Goal: Consume media (video, audio)

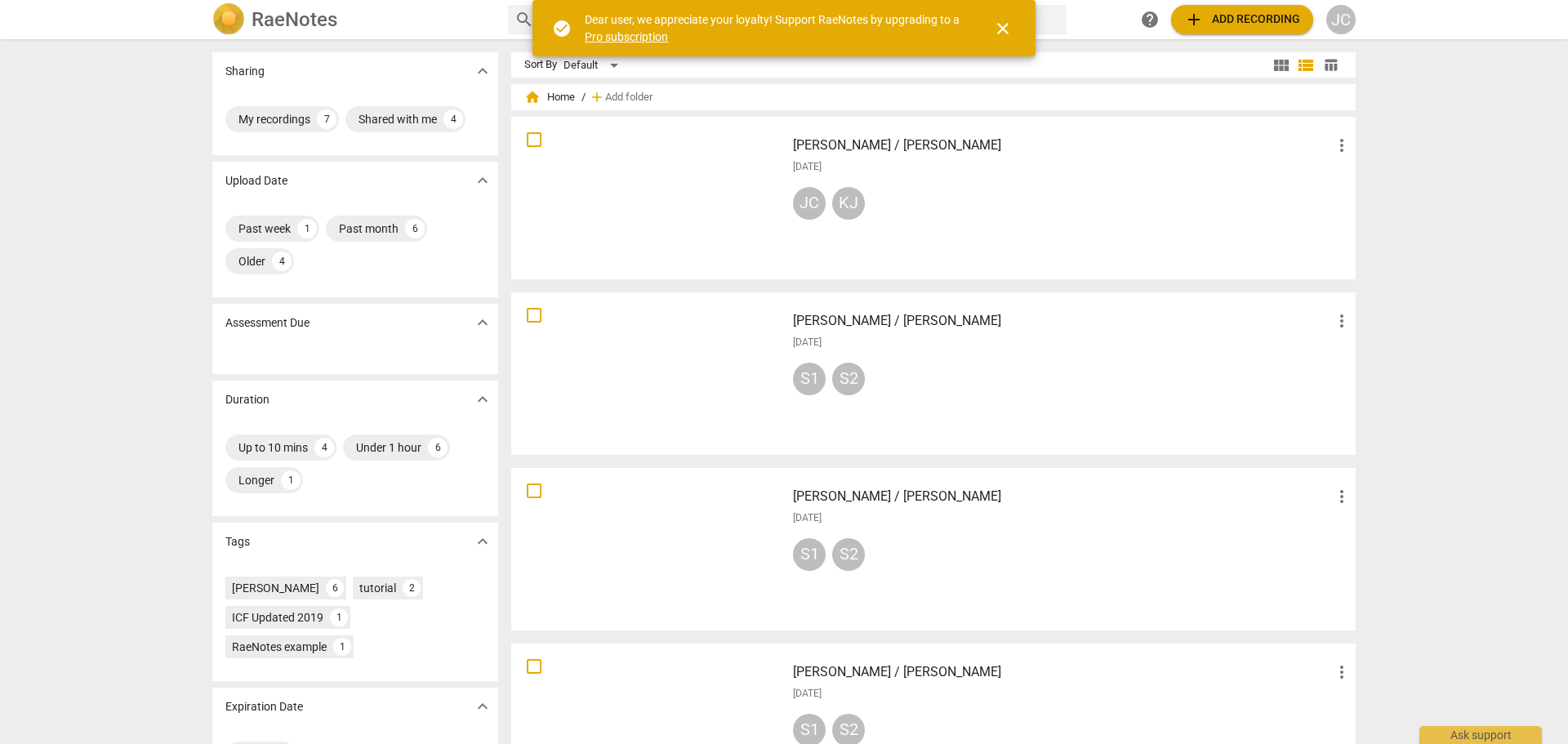
click at [678, 199] on div at bounding box center [649, 198] width 263 height 151
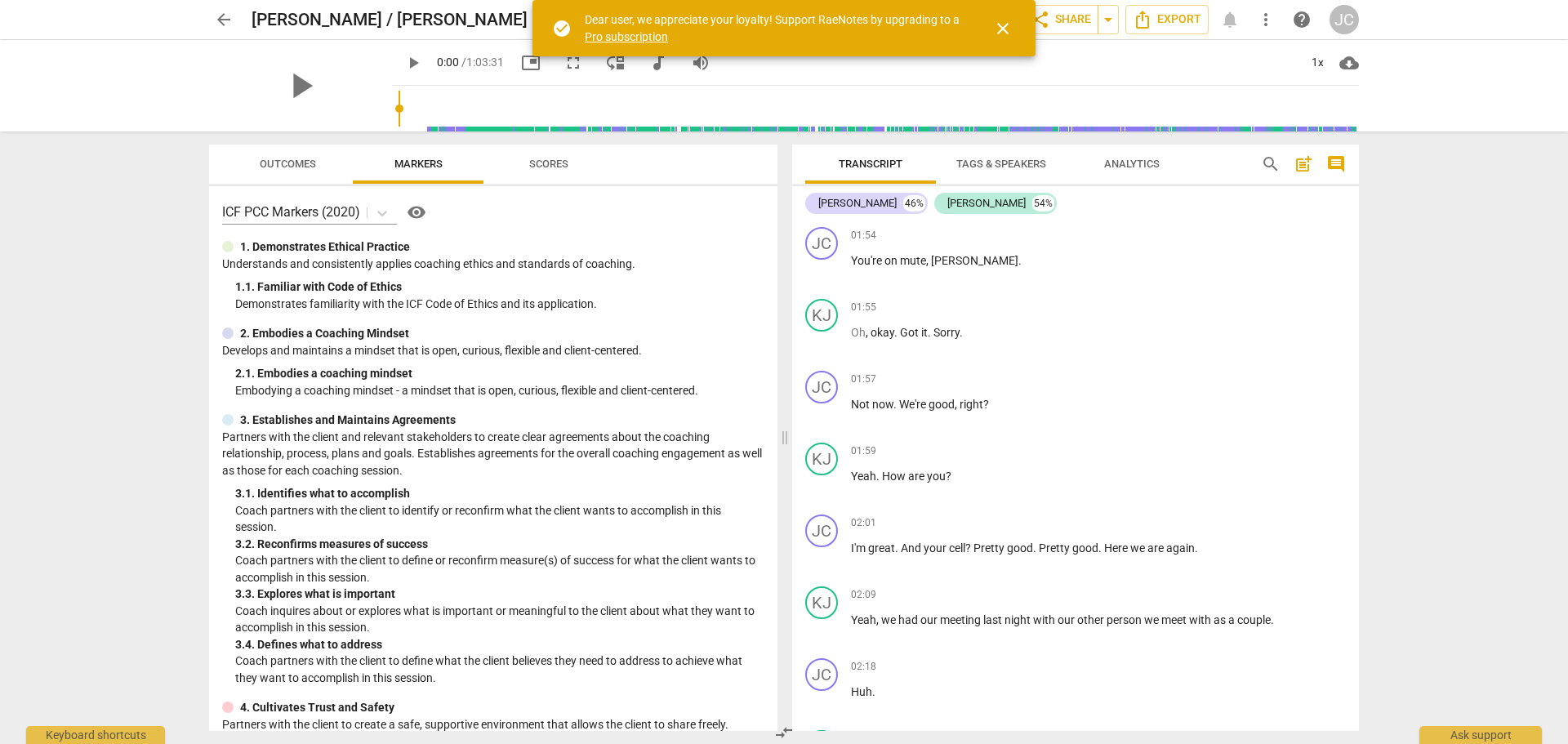
click at [398, 113] on div at bounding box center [878, 108] width 961 height 46
click at [285, 85] on span "play_arrow" at bounding box center [300, 85] width 42 height 42
drag, startPoint x: 384, startPoint y: 108, endPoint x: 411, endPoint y: 115, distance: 27.9
click at [411, 115] on input "range" at bounding box center [878, 108] width 961 height 52
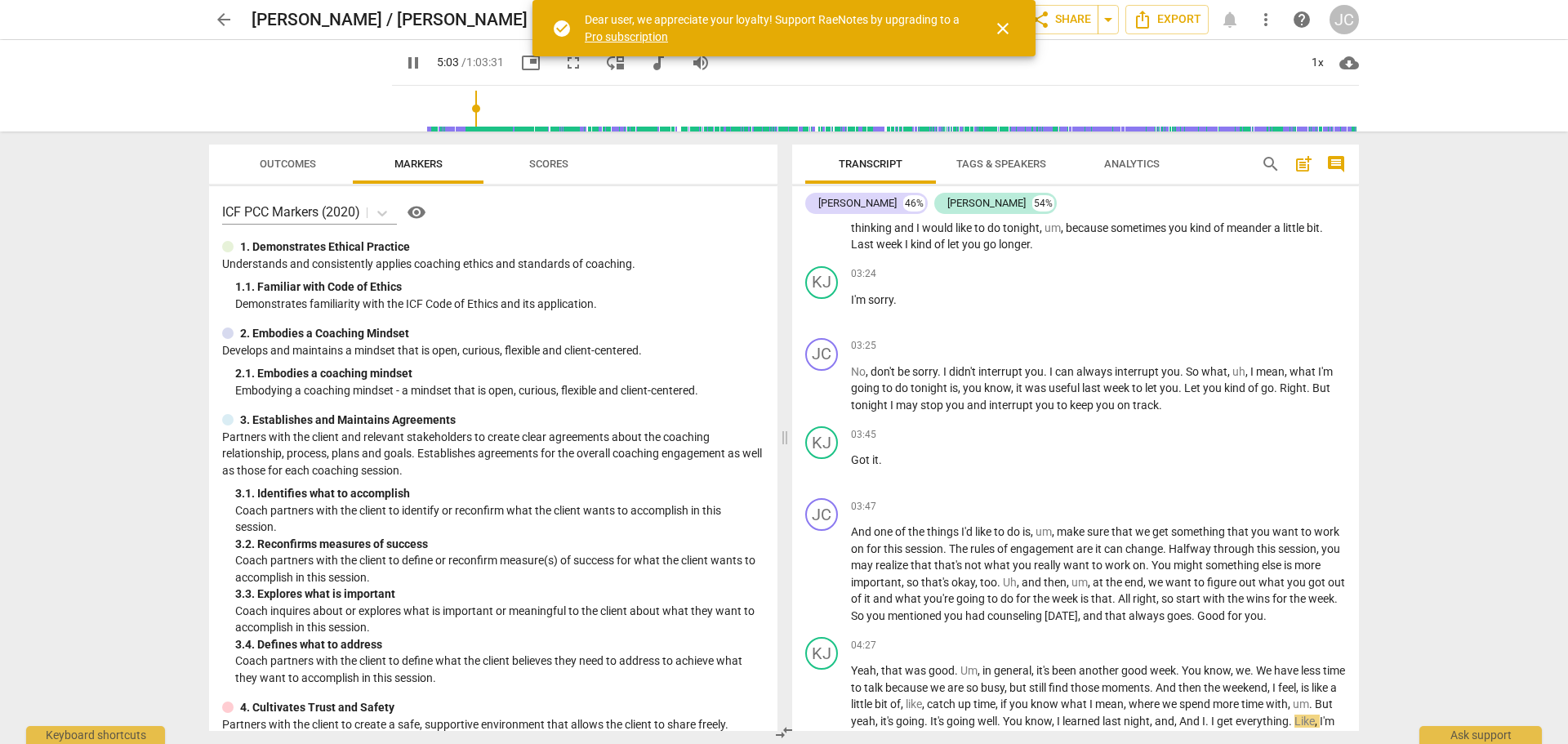
scroll to position [1583, 0]
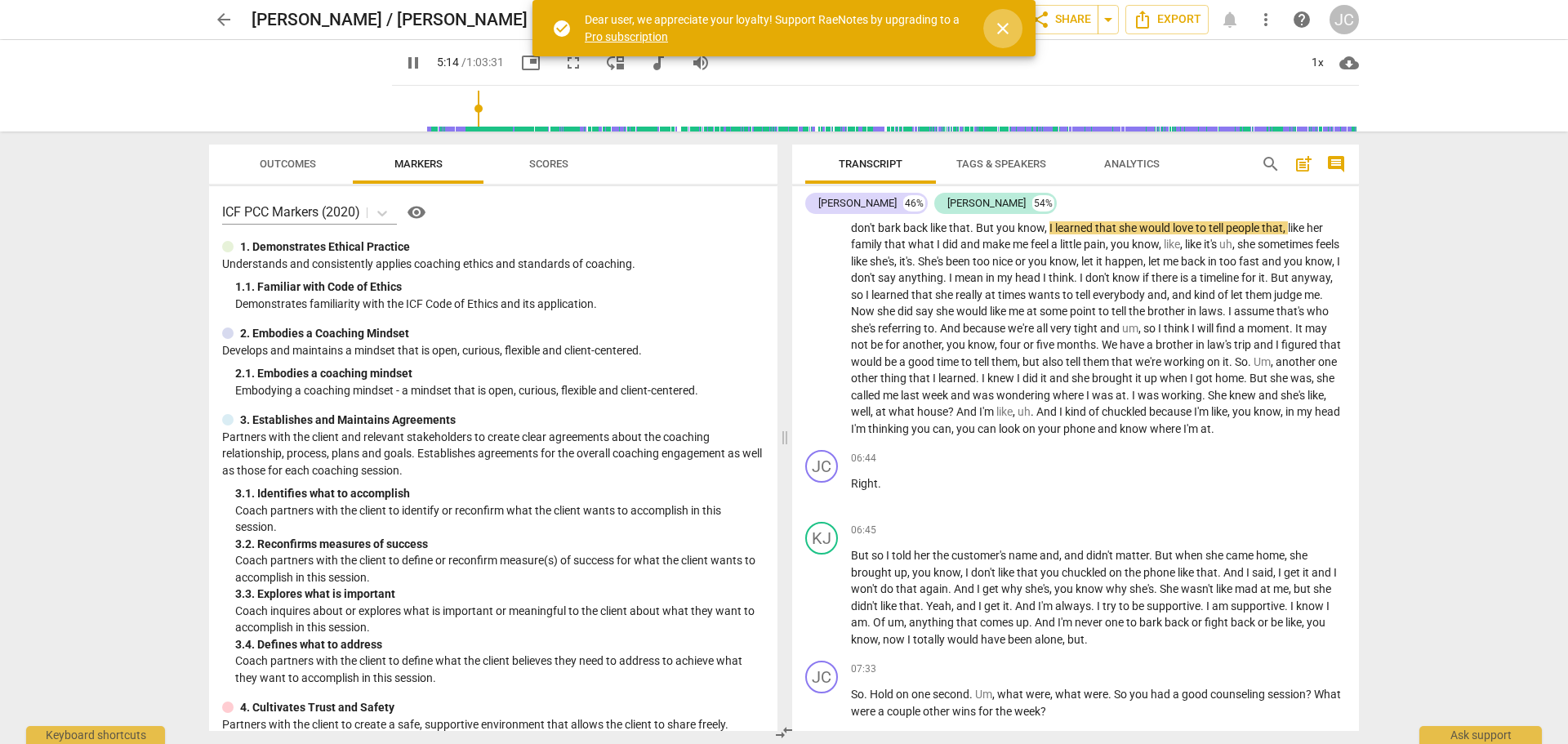
click at [1001, 29] on span "close" at bounding box center [1003, 28] width 20 height 20
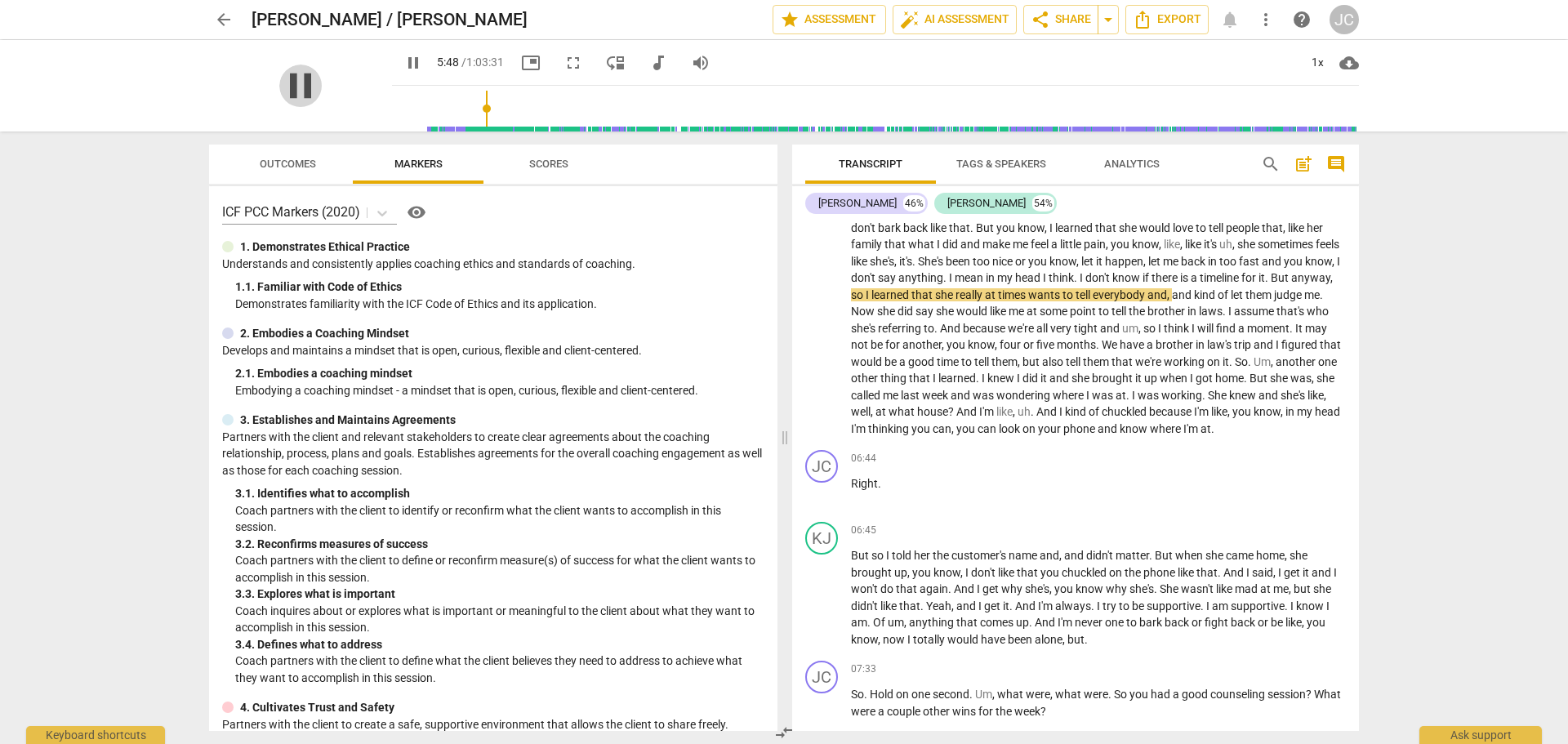
click at [311, 97] on span "pause" at bounding box center [300, 85] width 42 height 42
click at [294, 93] on span "play_arrow" at bounding box center [300, 85] width 42 height 42
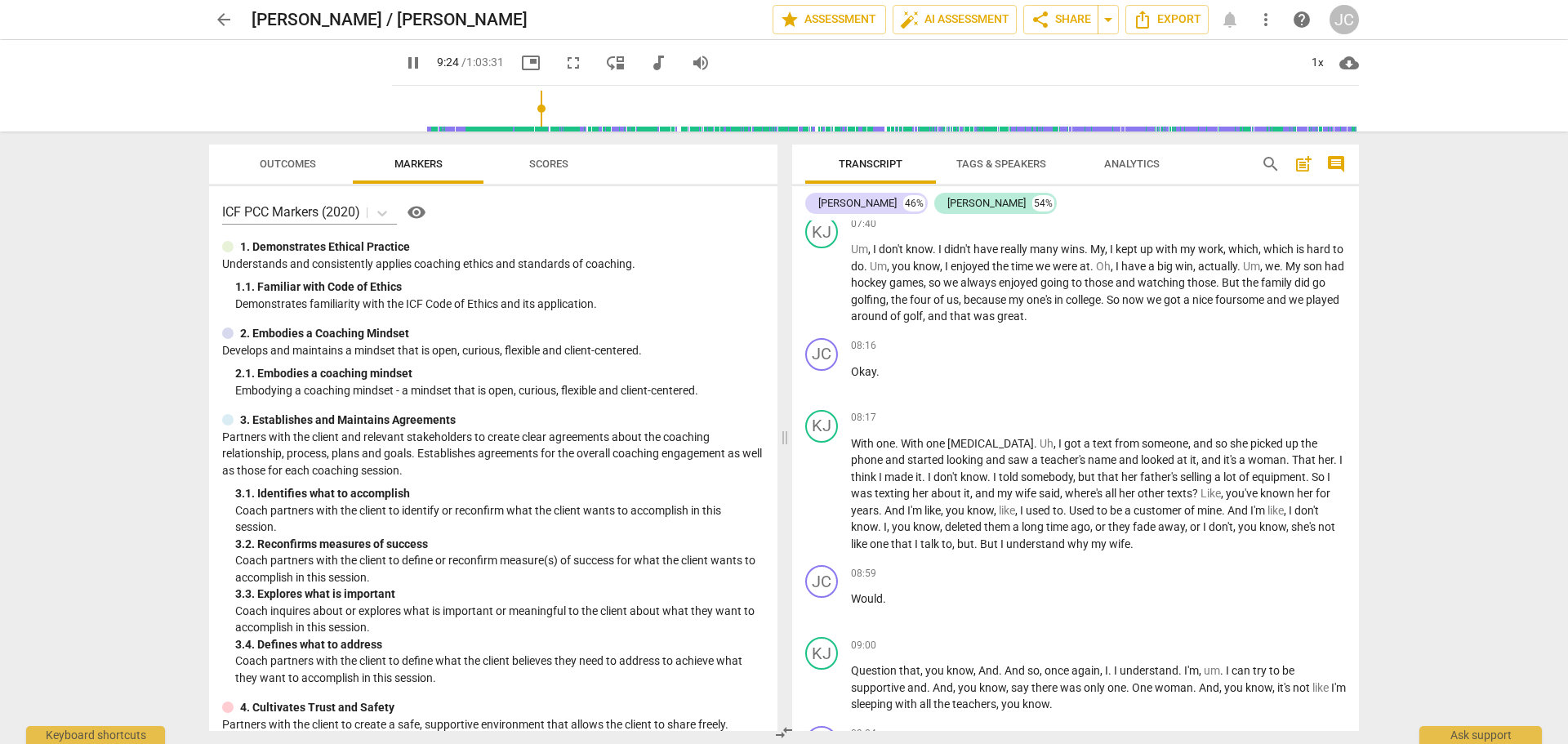
scroll to position [2665, 0]
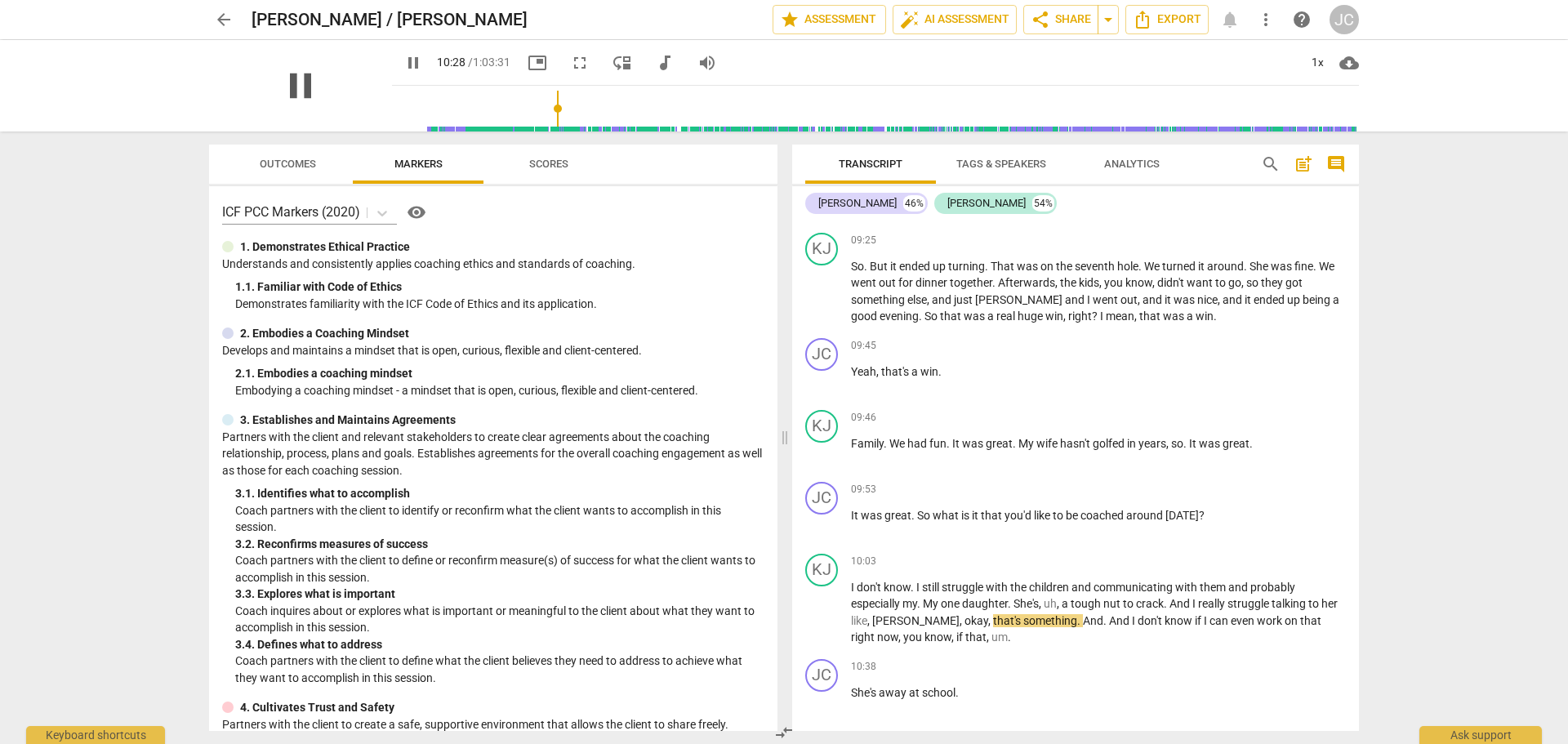
click at [299, 81] on span "pause" at bounding box center [300, 85] width 42 height 42
click at [296, 90] on span "play_arrow" at bounding box center [300, 85] width 42 height 42
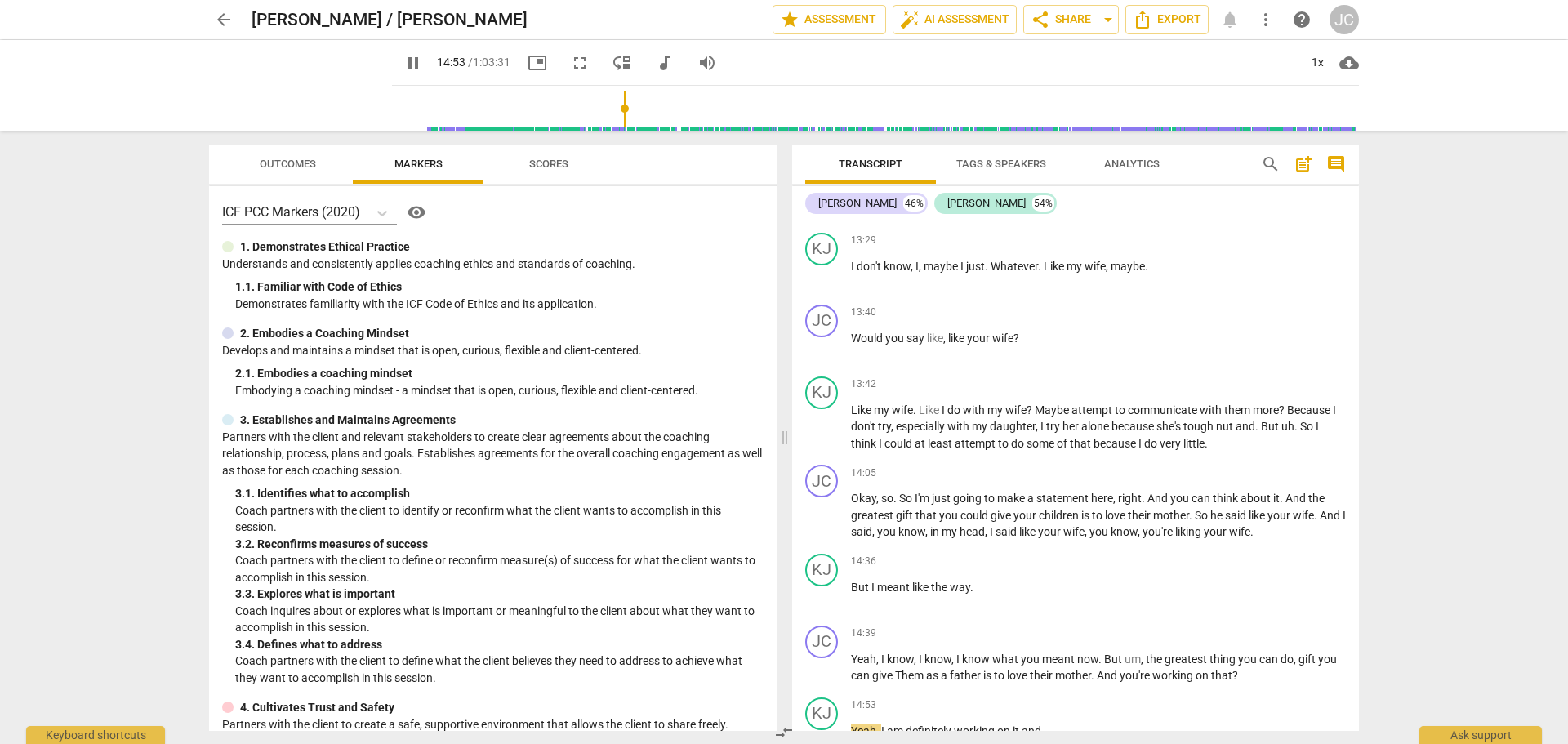
scroll to position [4807, 0]
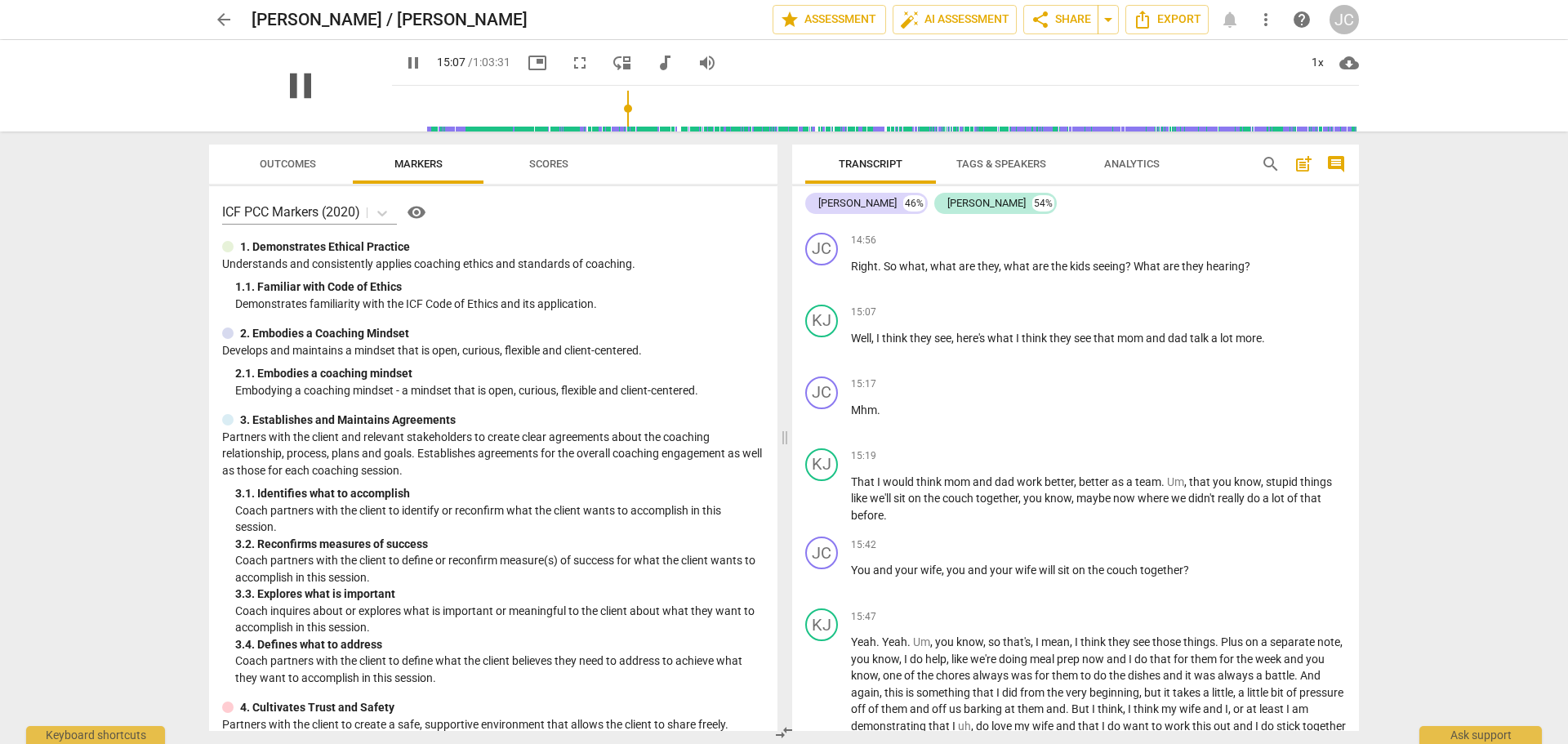
click at [290, 85] on span "pause" at bounding box center [300, 85] width 42 height 42
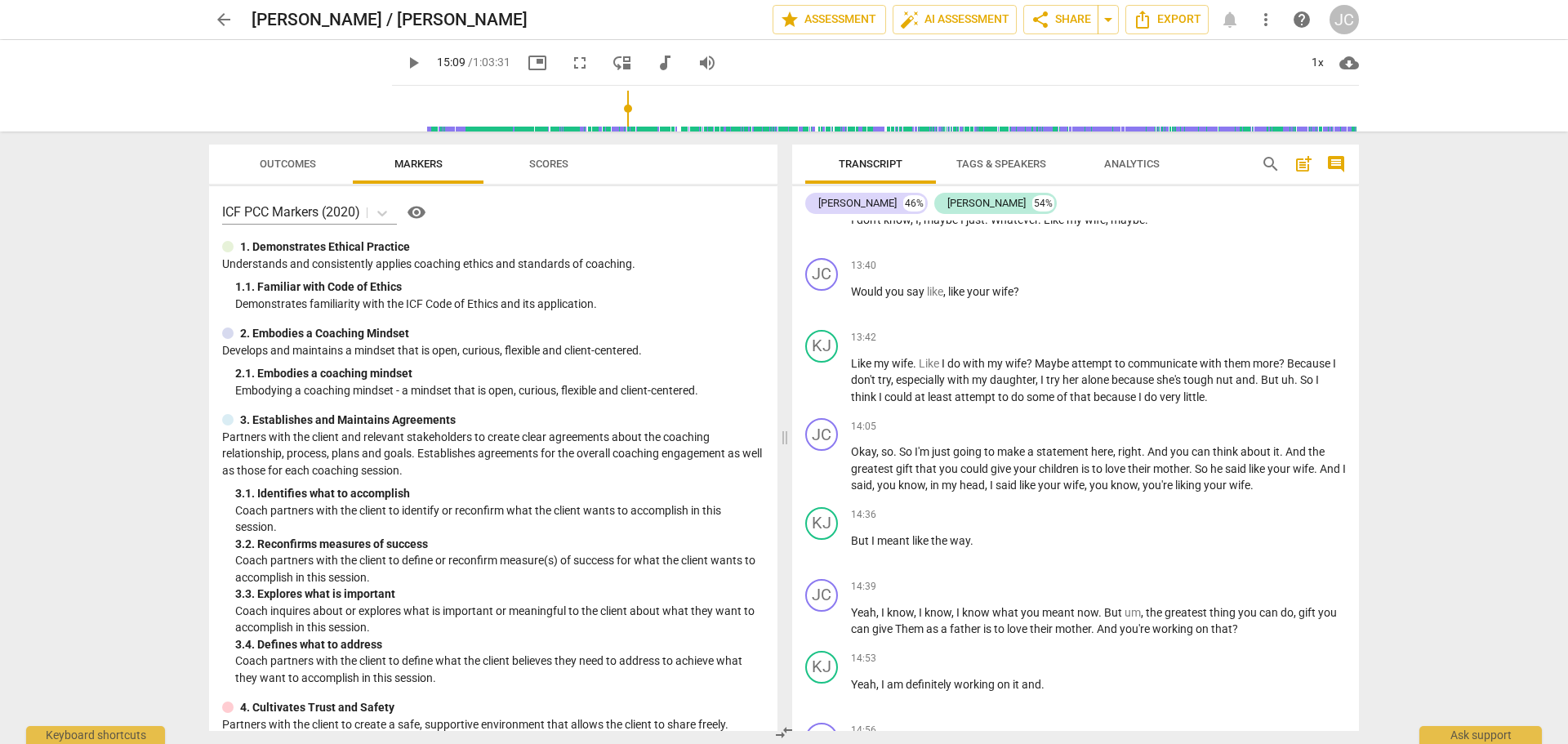
scroll to position [4951, 0]
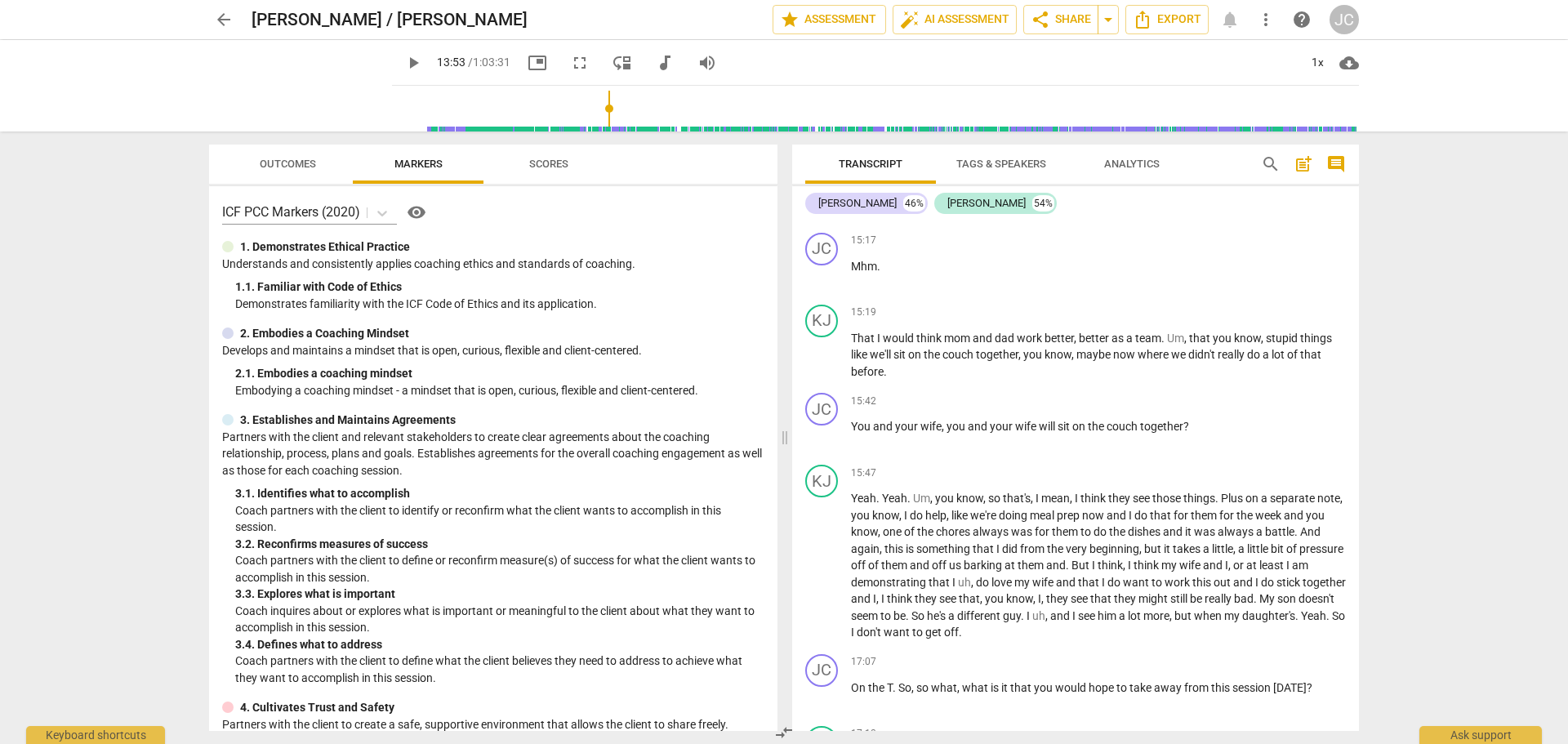
drag, startPoint x: 612, startPoint y: 106, endPoint x: 593, endPoint y: 108, distance: 19.1
click at [593, 108] on input "range" at bounding box center [878, 108] width 961 height 52
click at [293, 94] on span "play_arrow" at bounding box center [300, 85] width 42 height 42
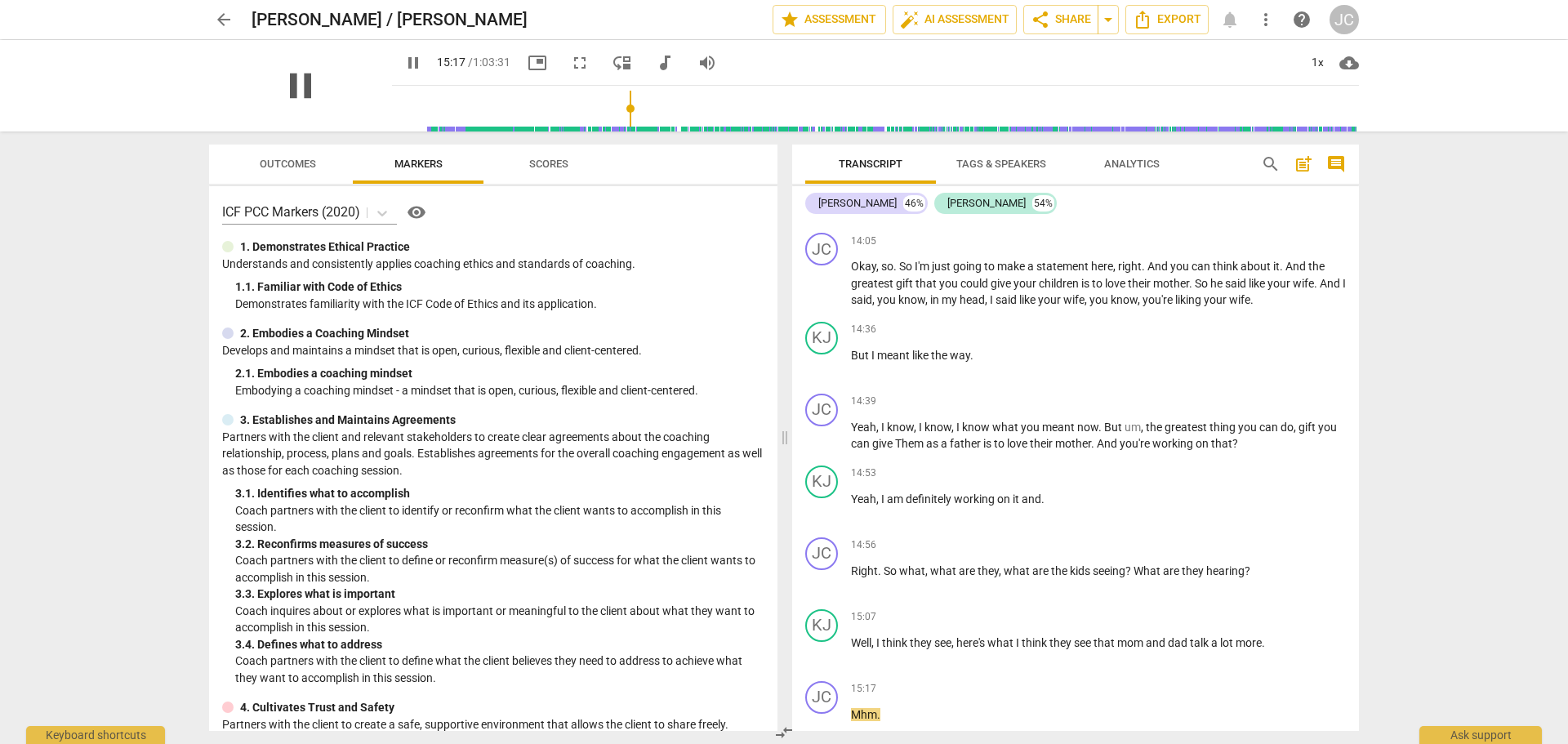
scroll to position [5022, 0]
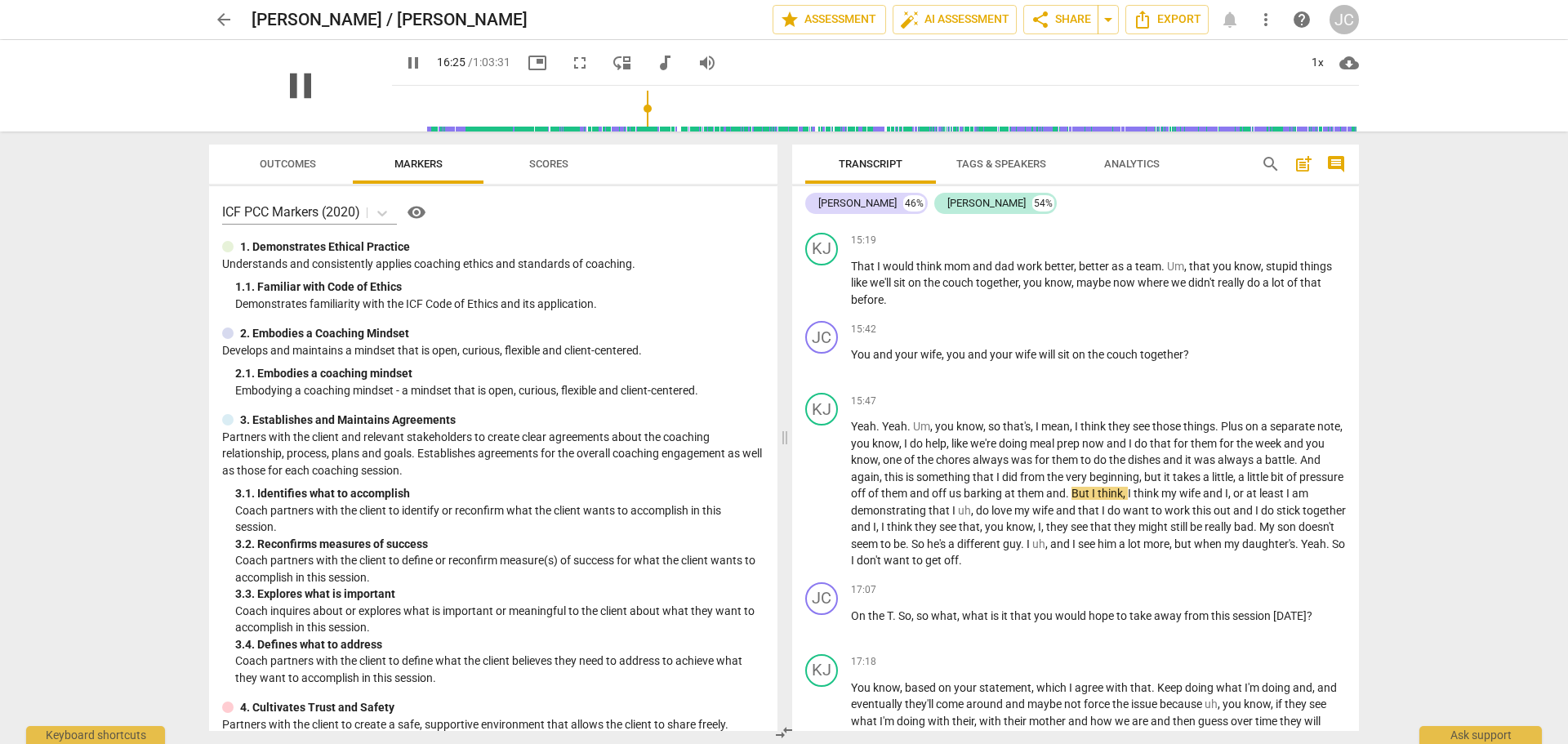
click at [294, 90] on span "pause" at bounding box center [300, 85] width 42 height 42
click at [290, 77] on span "play_arrow" at bounding box center [300, 85] width 42 height 42
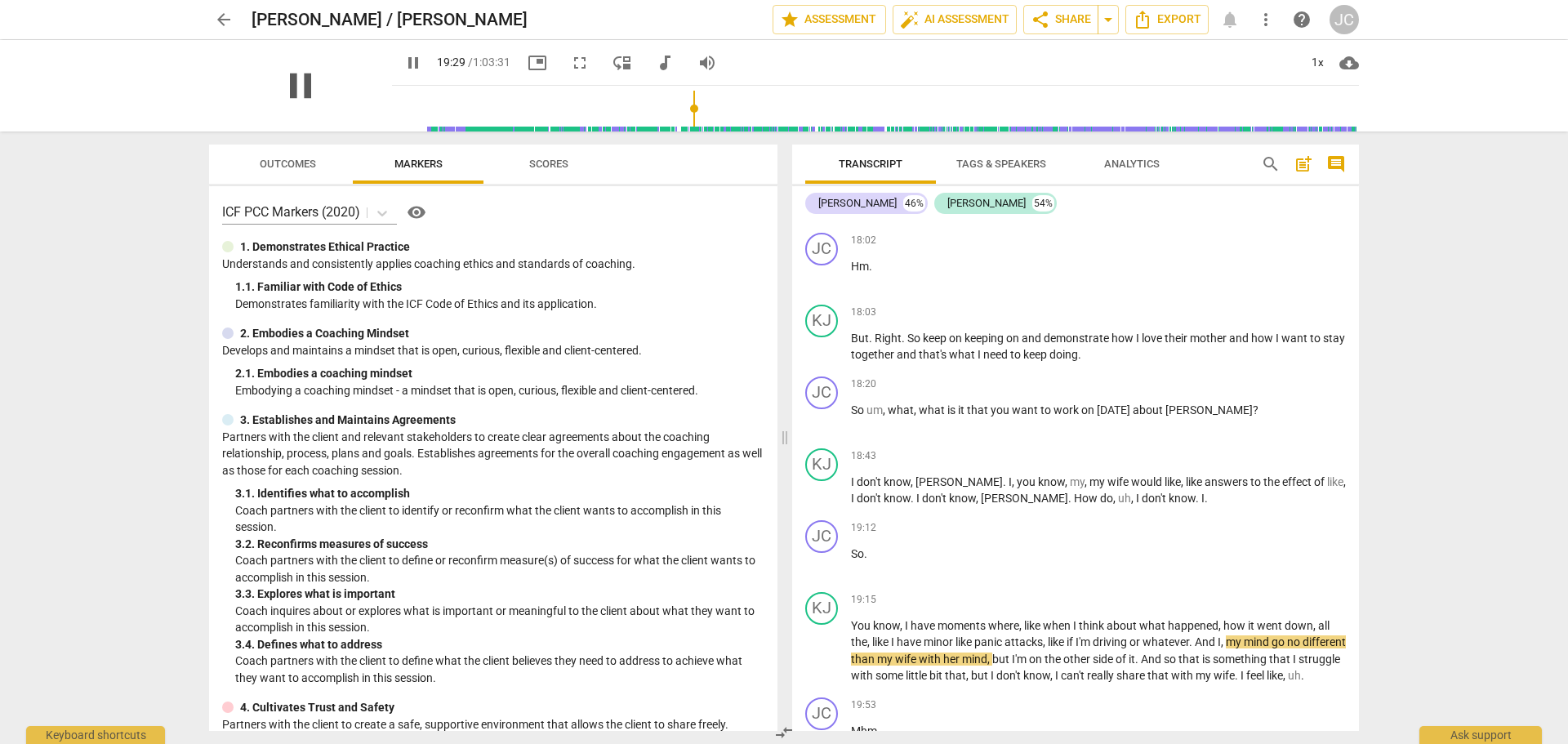
click at [297, 77] on span "pause" at bounding box center [300, 85] width 42 height 42
click at [298, 80] on span "play_arrow" at bounding box center [300, 85] width 42 height 42
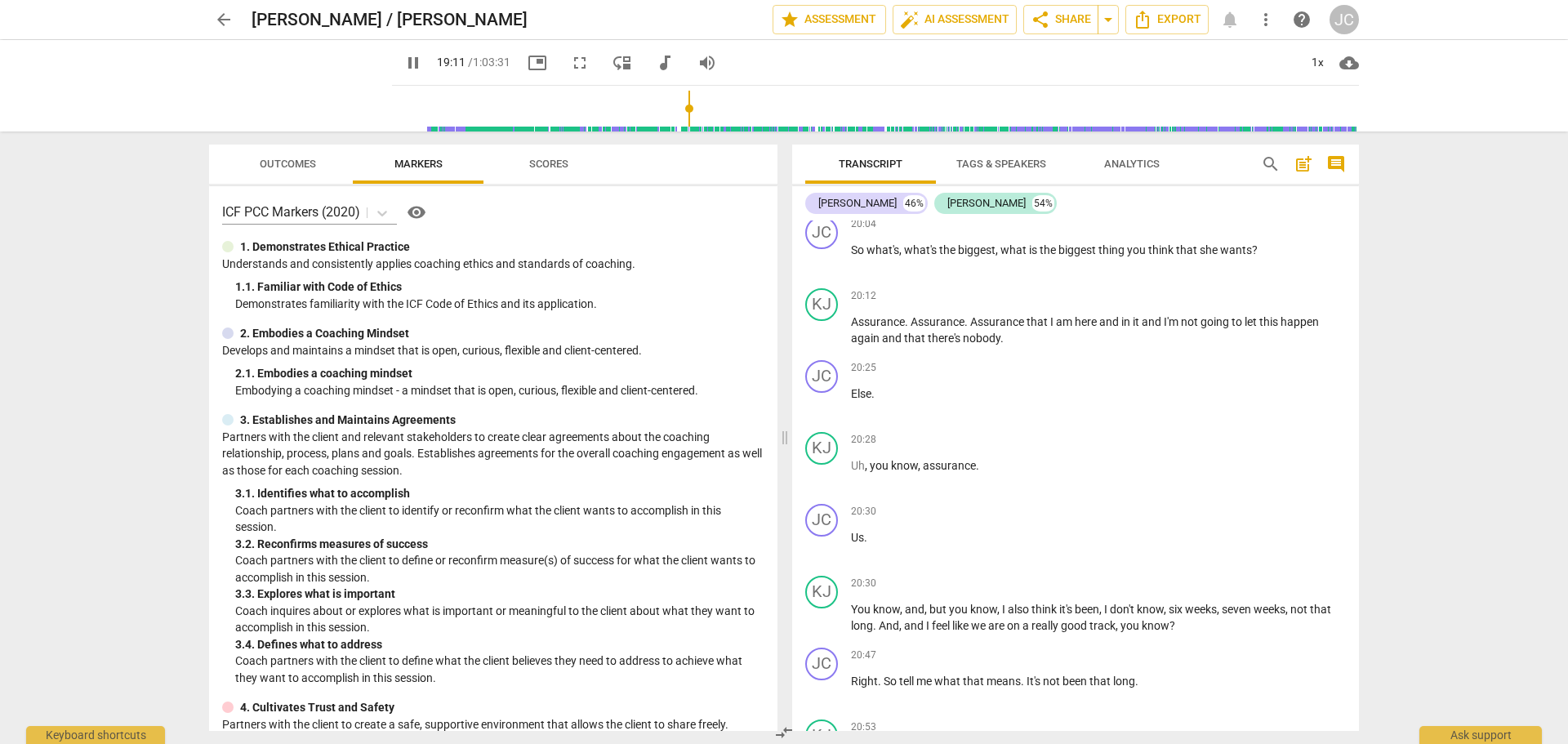
drag, startPoint x: 686, startPoint y: 111, endPoint x: 674, endPoint y: 112, distance: 12.0
click at [674, 112] on input "range" at bounding box center [878, 108] width 961 height 52
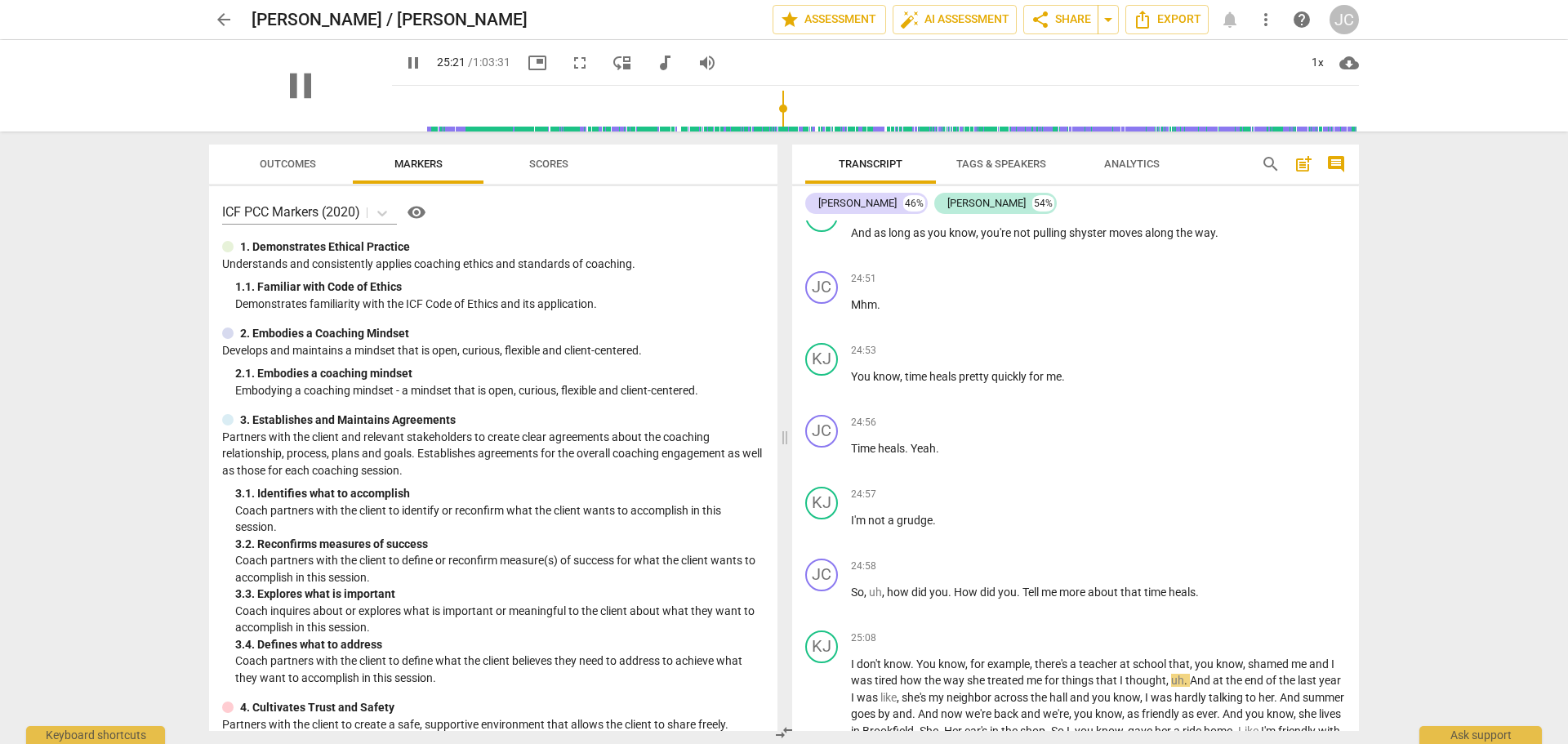
scroll to position [8929, 0]
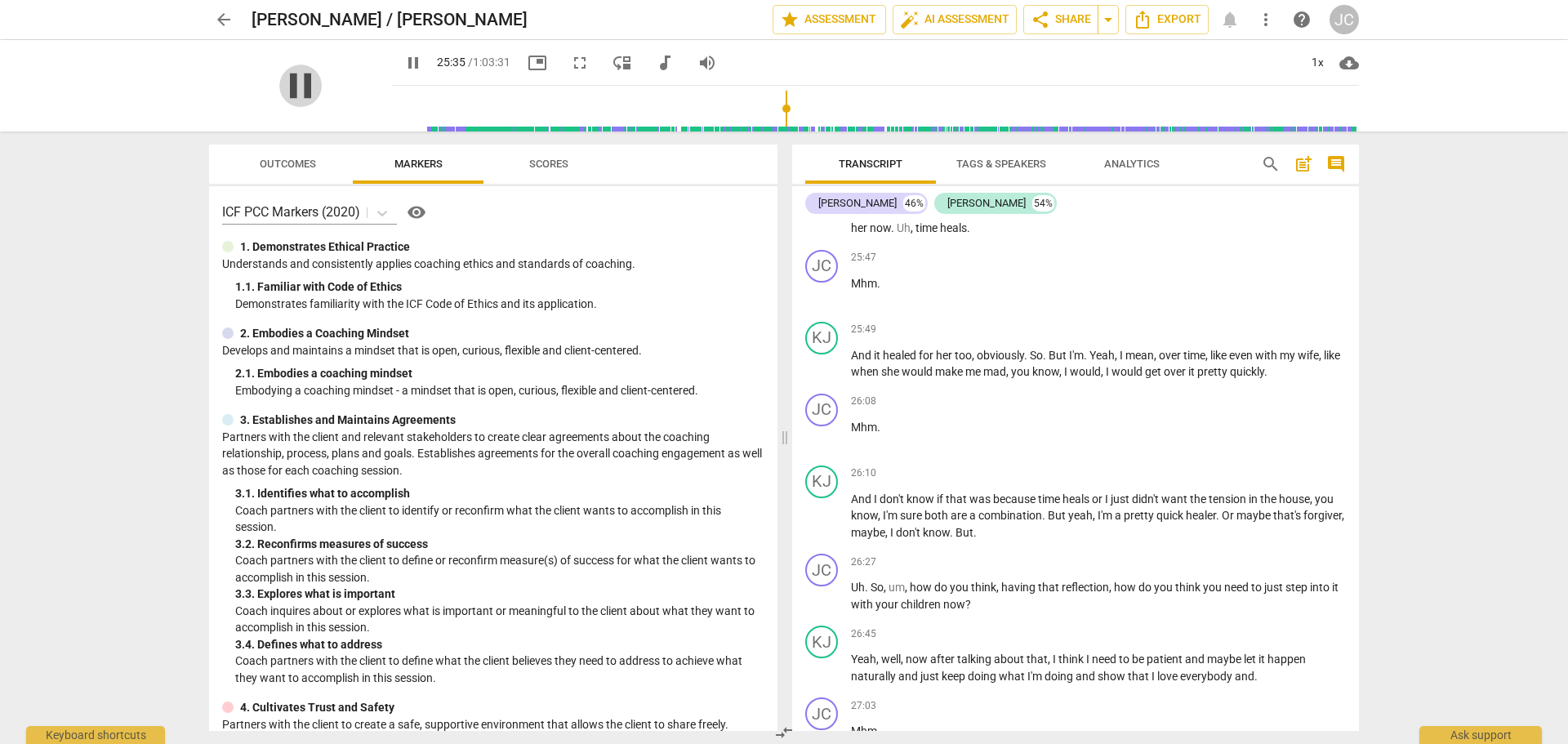
click at [283, 85] on span "pause" at bounding box center [300, 85] width 42 height 42
type input "1536"
